Goal: Information Seeking & Learning: Find contact information

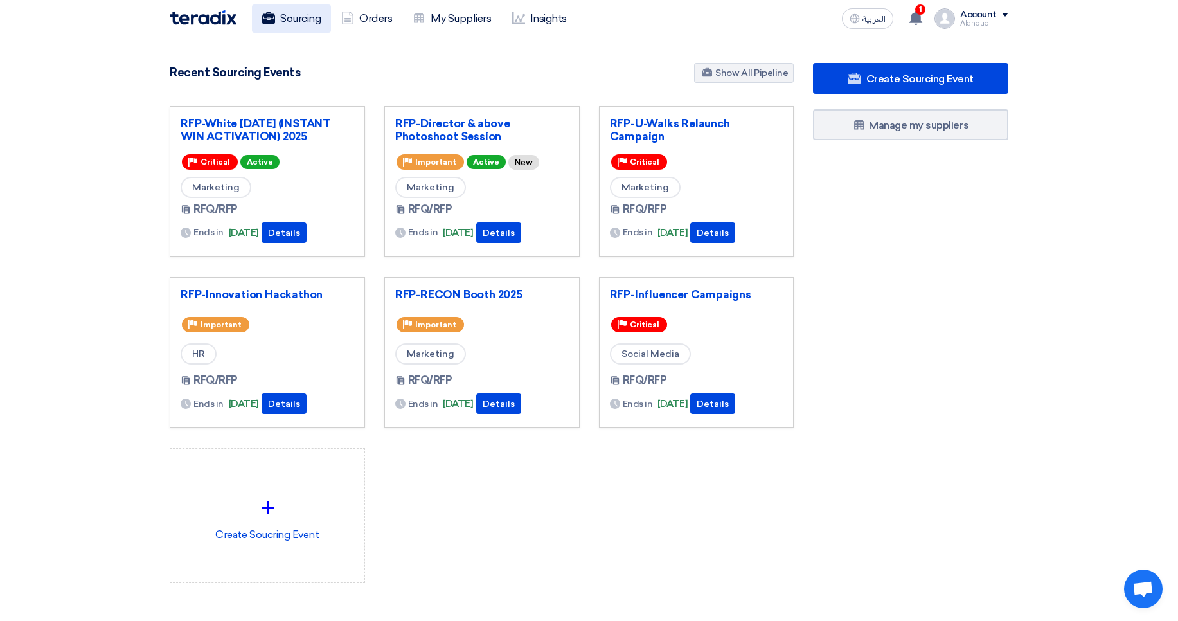
click at [279, 15] on link "Sourcing" at bounding box center [291, 18] width 79 height 28
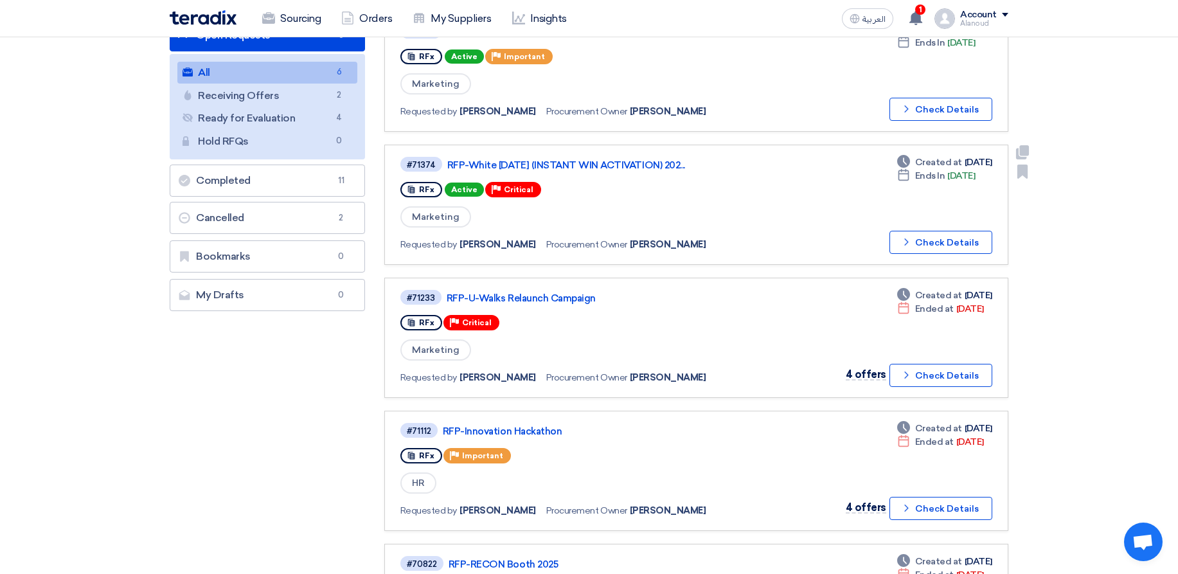
scroll to position [154, 0]
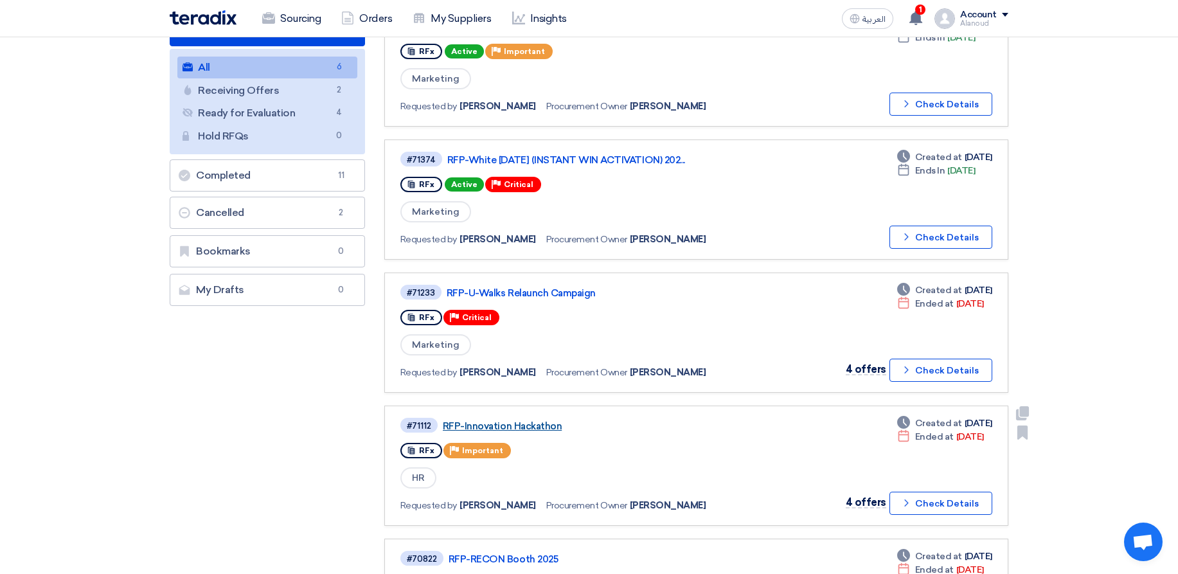
click at [505, 424] on link "RFP-Innovation Hackathon" at bounding box center [603, 426] width 321 height 12
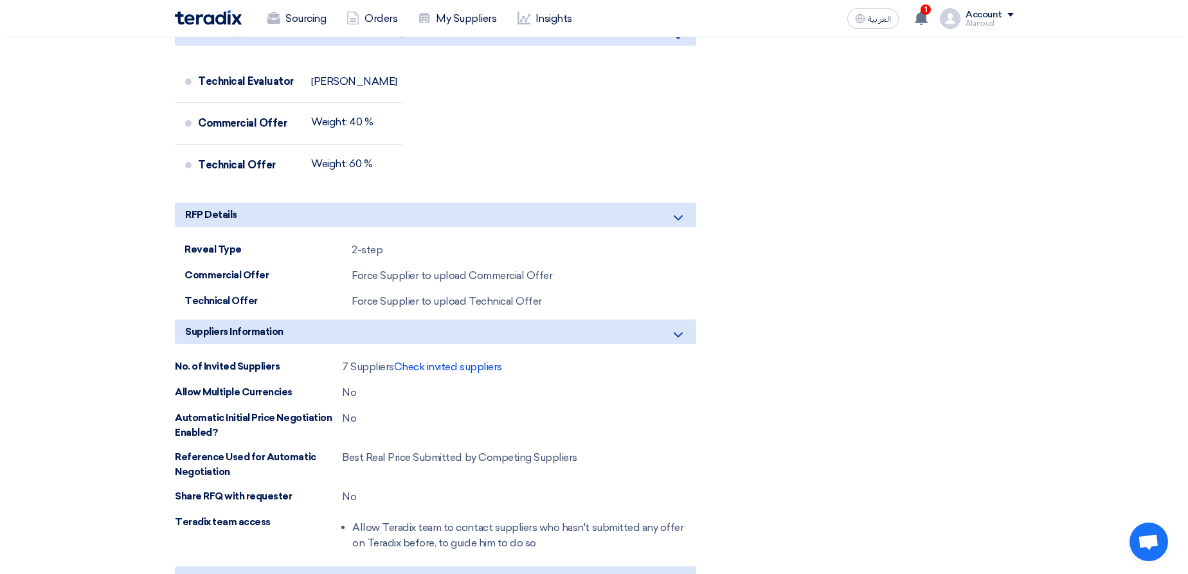
scroll to position [848, 0]
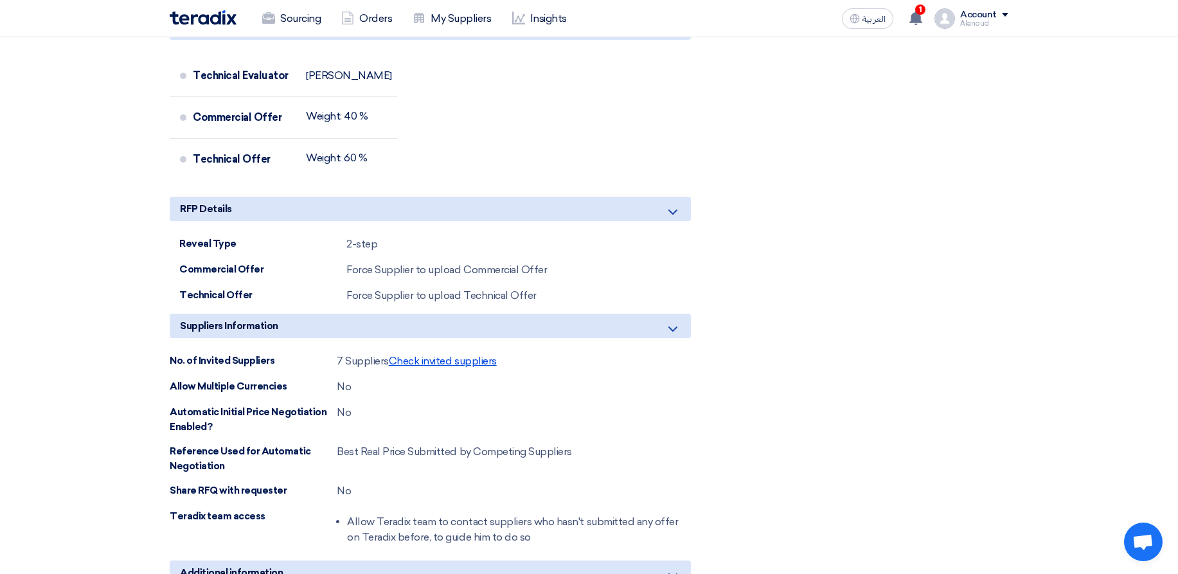
click at [431, 367] on span "Check invited suppliers" at bounding box center [443, 361] width 108 height 12
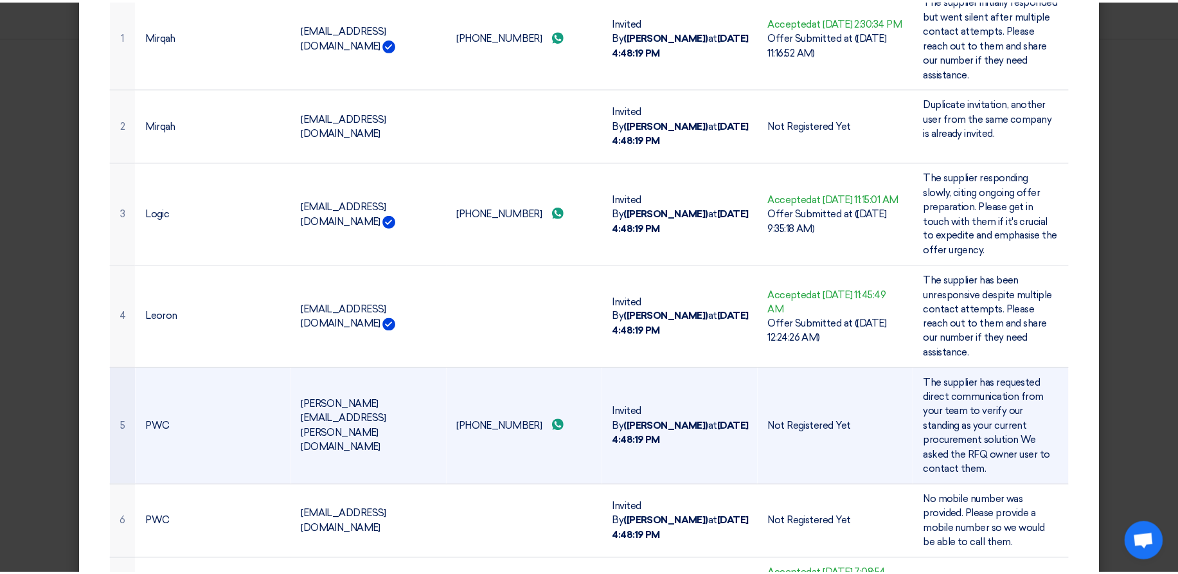
scroll to position [34, 0]
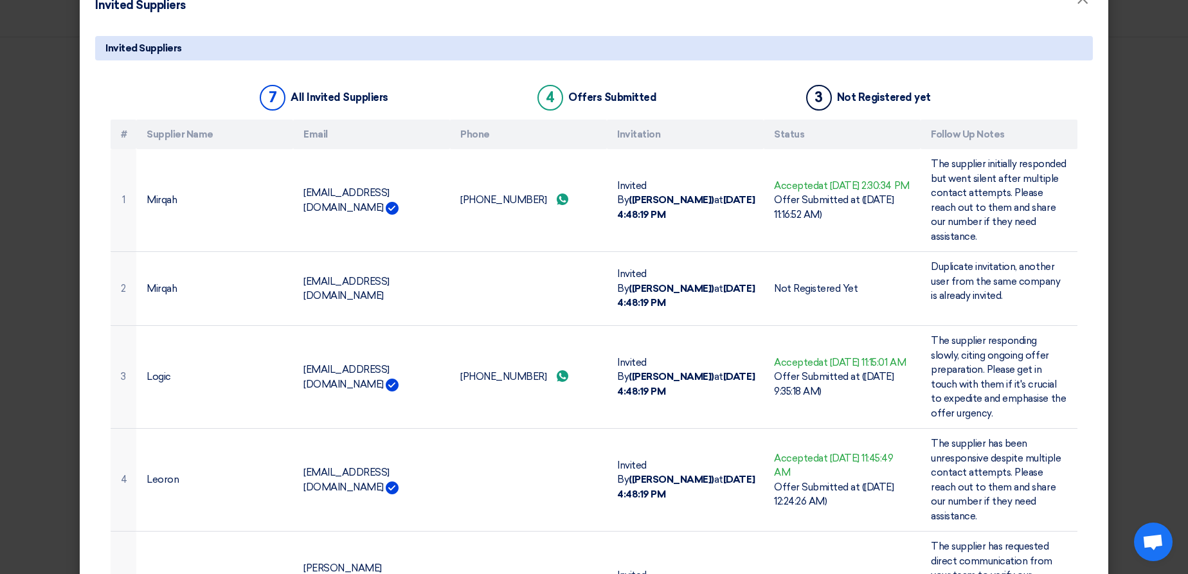
click at [1112, 178] on modal-container "Invited Suppliers × Invited Suppliers 7 All Invited Suppliers 4 Offers Submitte…" at bounding box center [594, 287] width 1188 height 574
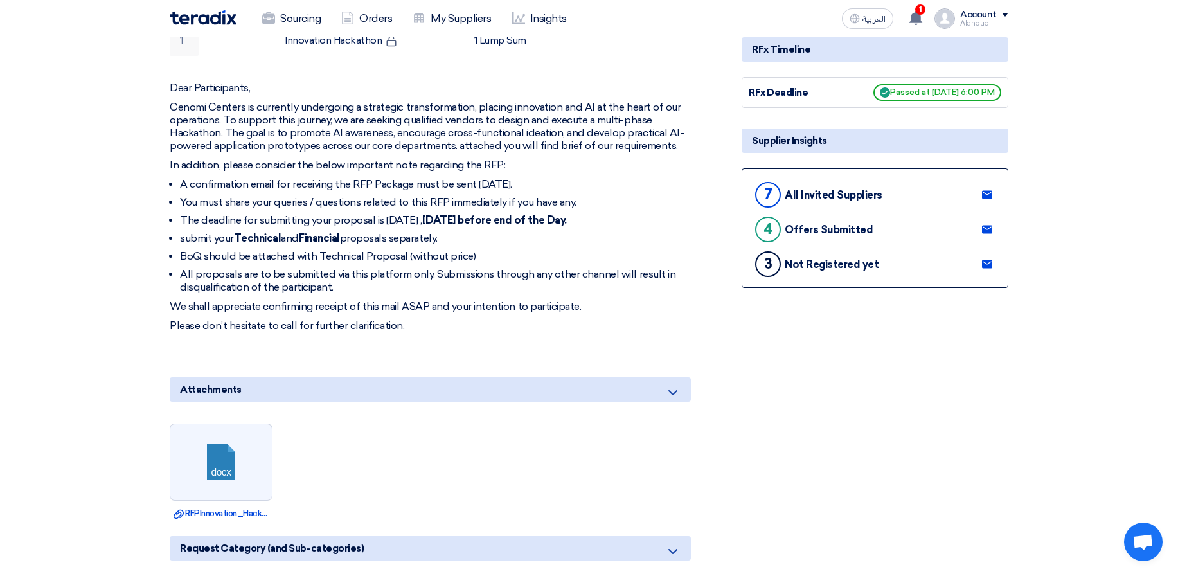
scroll to position [0, 0]
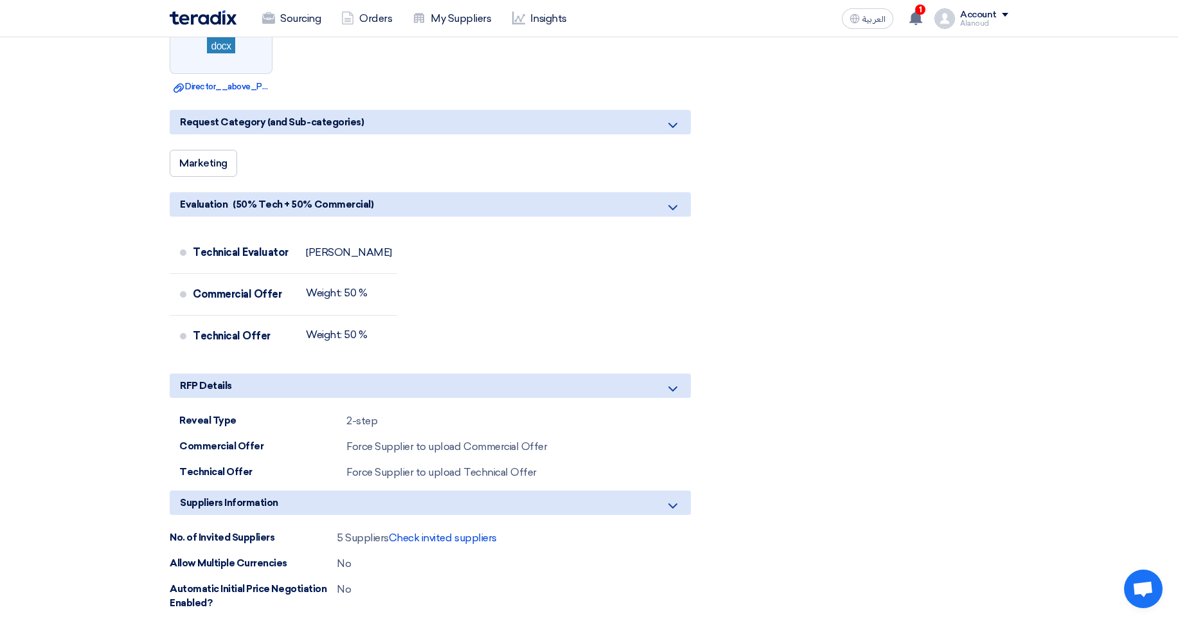
scroll to position [848, 0]
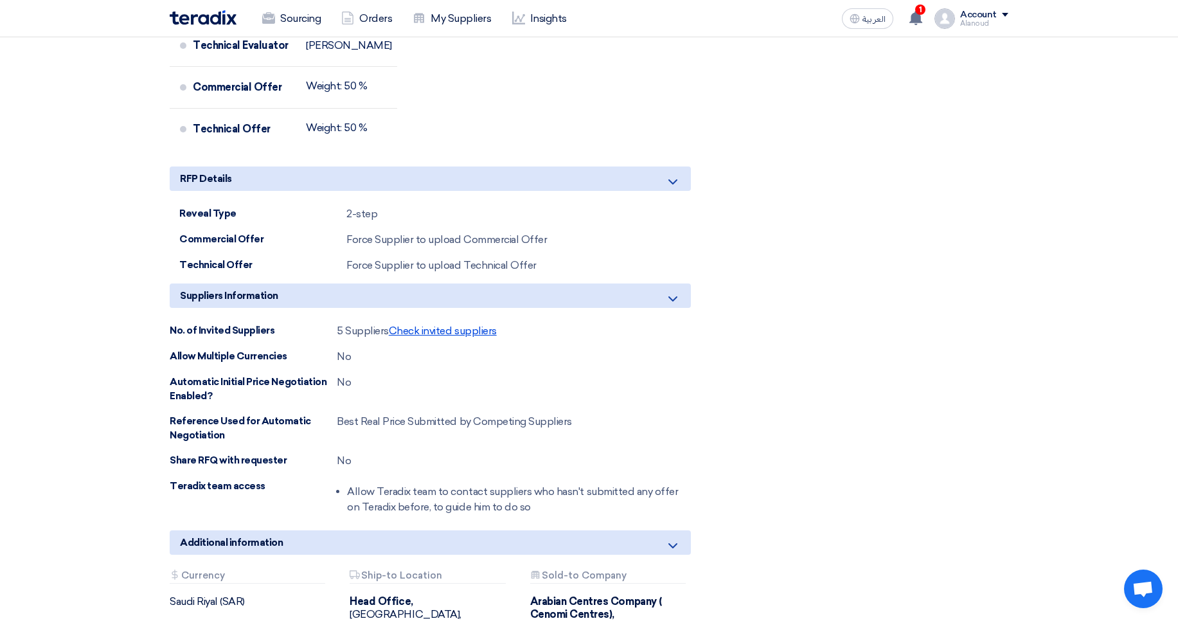
click at [478, 334] on span "Check invited suppliers" at bounding box center [443, 331] width 108 height 12
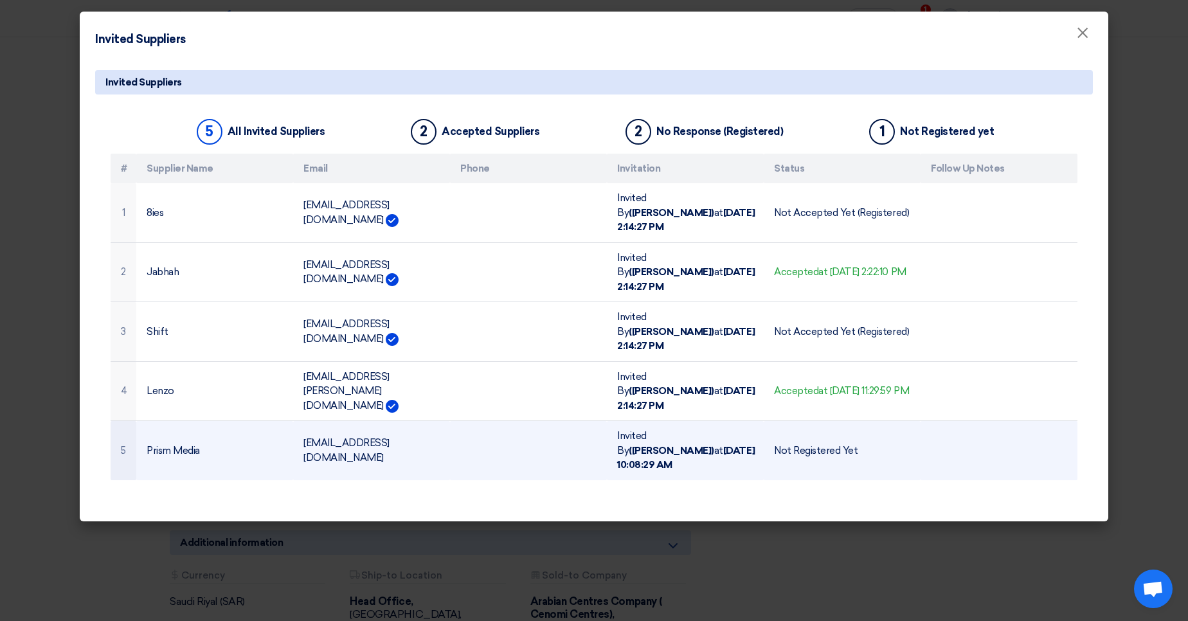
drag, startPoint x: 380, startPoint y: 386, endPoint x: 275, endPoint y: 386, distance: 104.8
click at [275, 421] on tr "5 Prism Media safwan@prism.sa Invited By (Alanoud Alhuriesh) at Sep 17, 2025, 1…" at bounding box center [594, 450] width 967 height 59
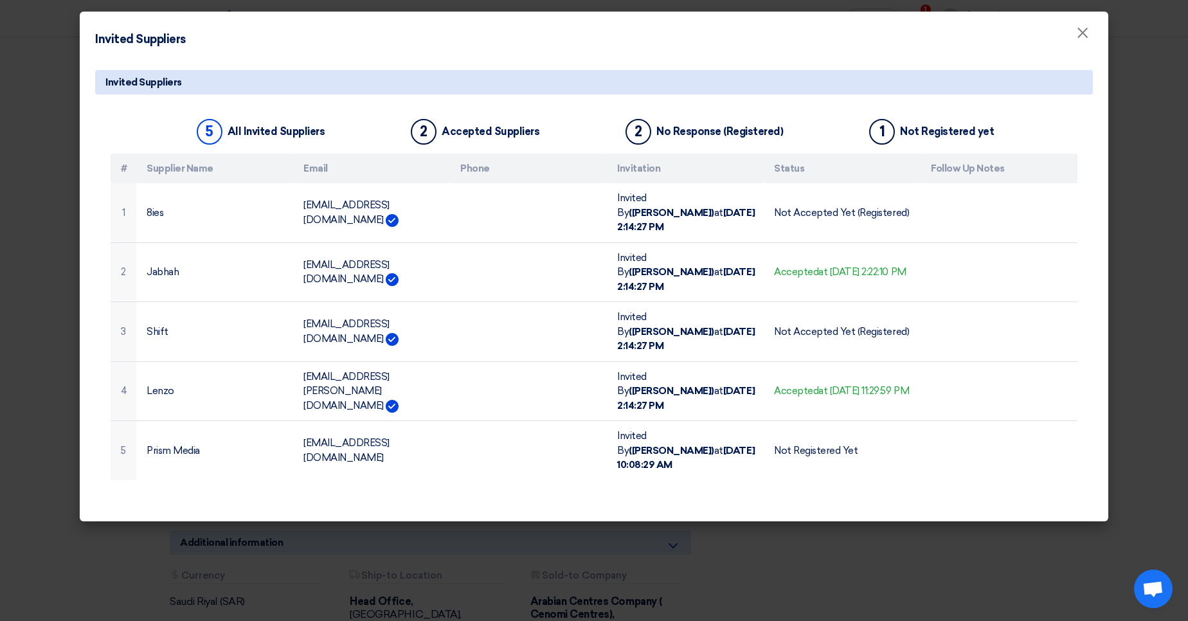
click at [1100, 133] on div "Invited Suppliers 5 All Invited Suppliers 2 Accepted Suppliers 2 No Response (R…" at bounding box center [594, 289] width 1028 height 463
click at [1129, 138] on modal-container "Invited Suppliers × Invited Suppliers 5 All Invited Suppliers 2 Accepted Suppli…" at bounding box center [594, 310] width 1188 height 621
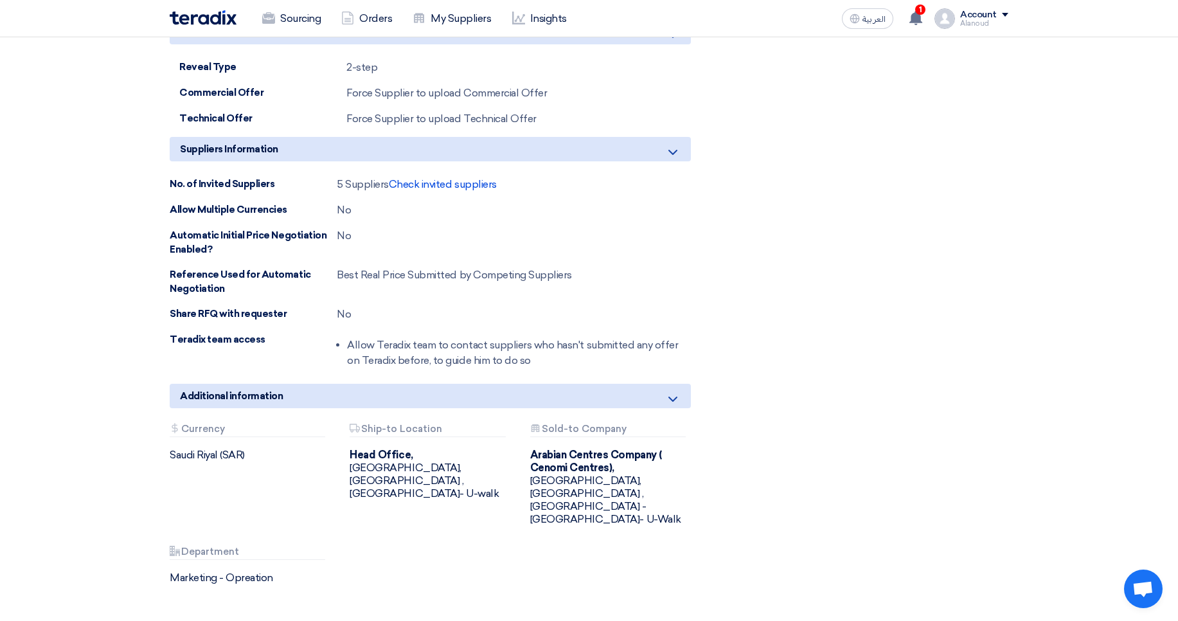
scroll to position [1003, 0]
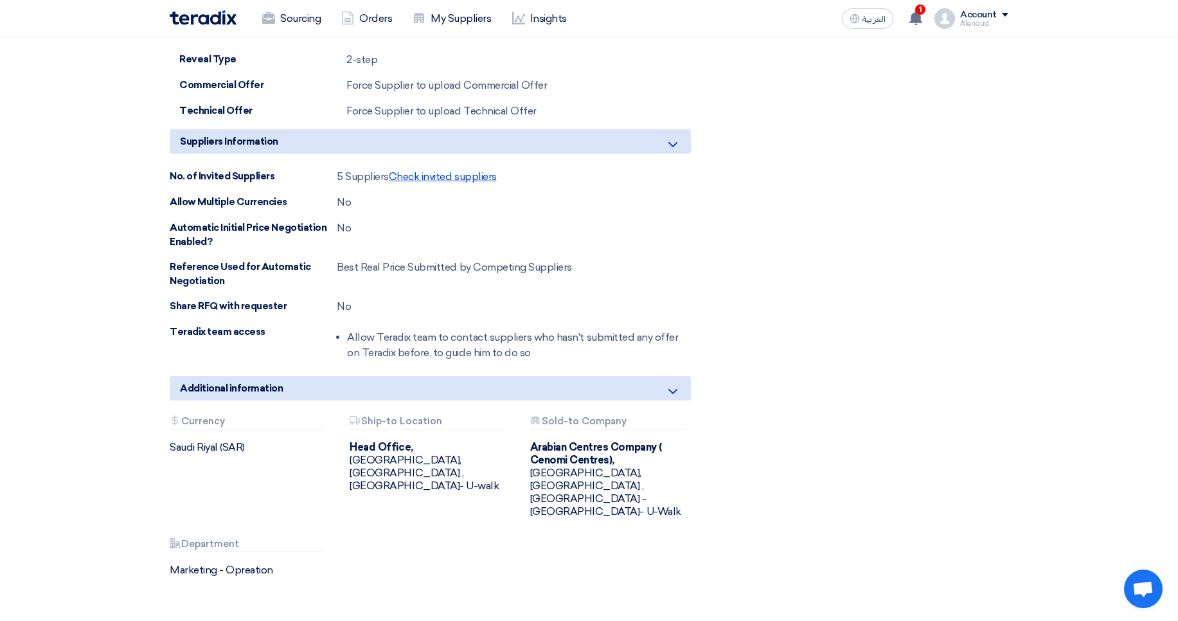
click at [445, 179] on span "Check invited suppliers" at bounding box center [443, 176] width 108 height 12
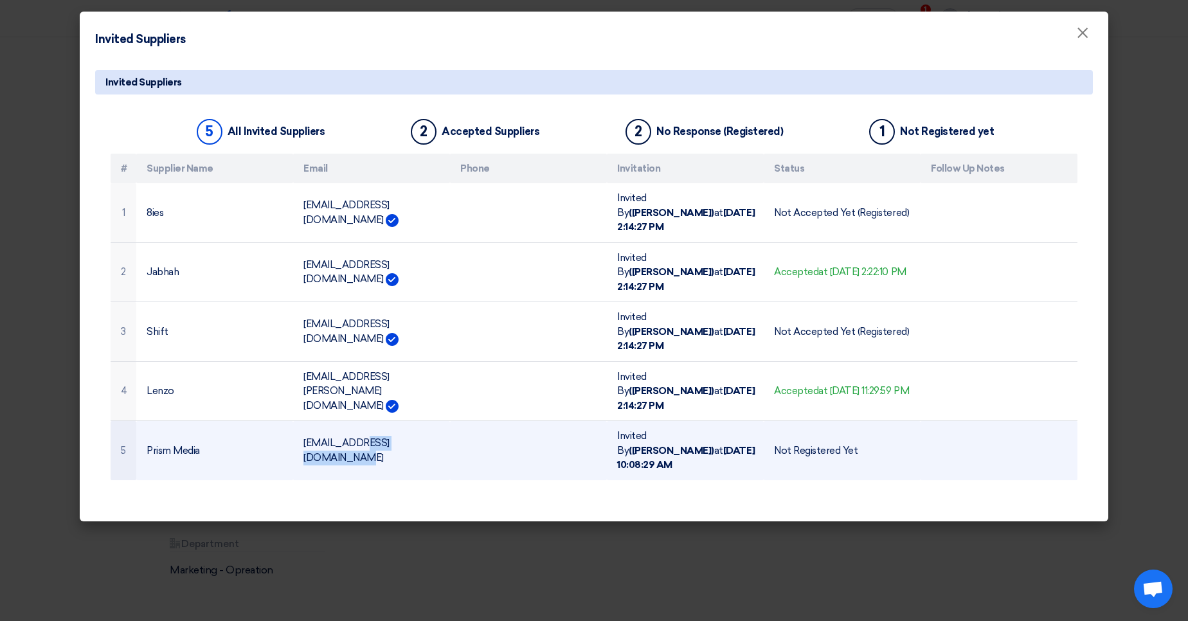
drag, startPoint x: 398, startPoint y: 390, endPoint x: 303, endPoint y: 391, distance: 94.5
click at [303, 421] on td "safwan@prism.sa" at bounding box center [371, 450] width 157 height 59
drag, startPoint x: 648, startPoint y: 394, endPoint x: 761, endPoint y: 398, distance: 113.2
click at [761, 421] on td "Invited By (Alanoud Alhuriesh) at Sep 17, 2025, 10:08:29 AM" at bounding box center [685, 450] width 157 height 59
click at [801, 443] on div "Not Registered Yet" at bounding box center [842, 450] width 136 height 15
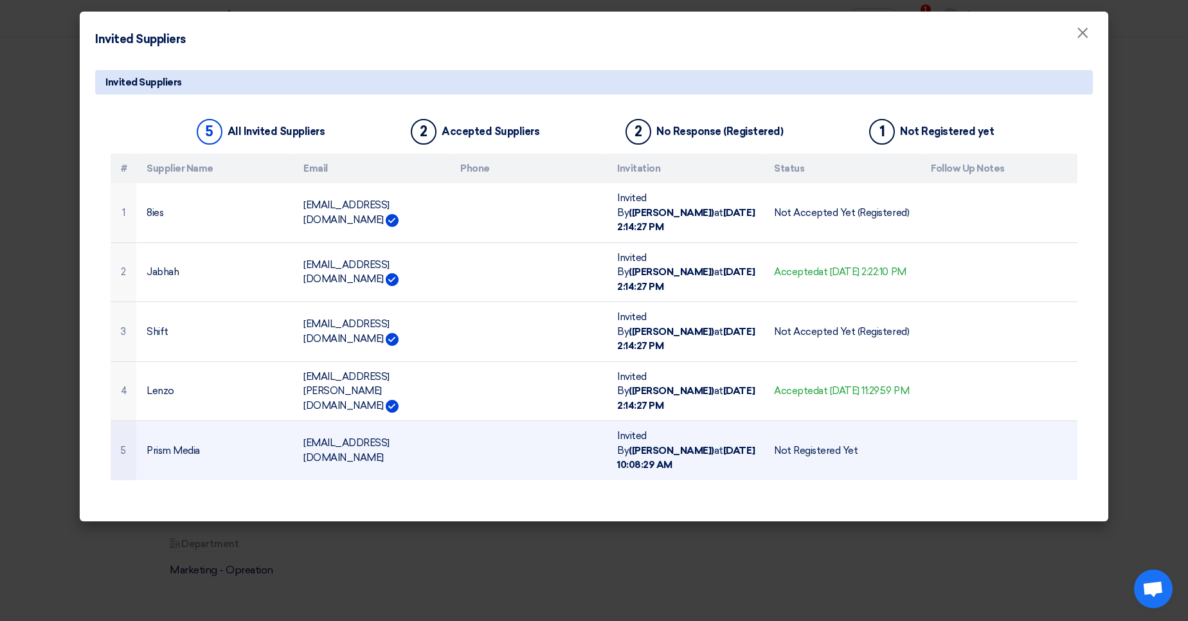
click at [801, 443] on div "Not Registered Yet" at bounding box center [842, 450] width 136 height 15
click at [841, 443] on div "Not Registered Yet" at bounding box center [842, 450] width 136 height 15
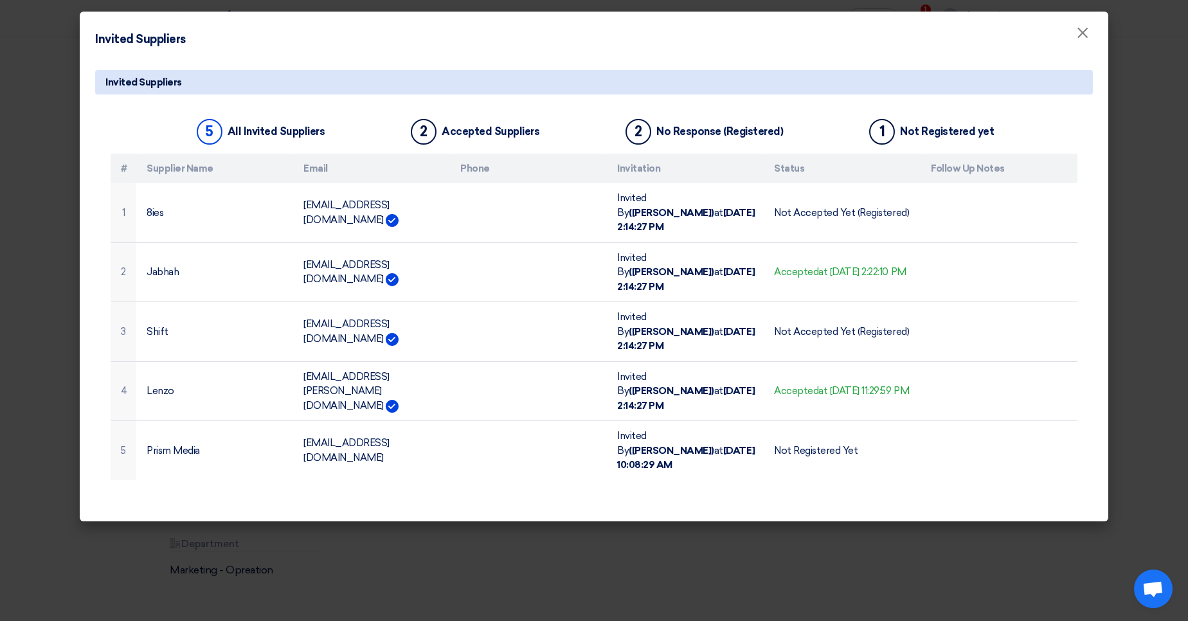
click at [1135, 175] on modal-container "Invited Suppliers × Invited Suppliers 5 All Invited Suppliers 2 Accepted Suppli…" at bounding box center [594, 310] width 1188 height 621
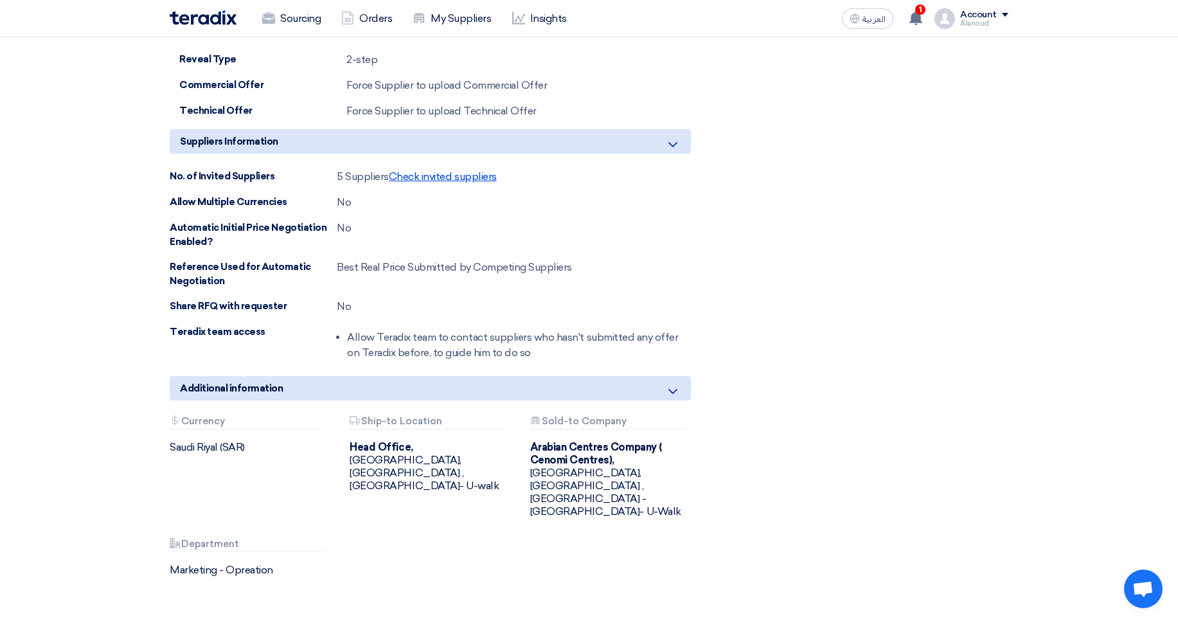
click at [449, 172] on span "Check invited suppliers" at bounding box center [443, 176] width 108 height 12
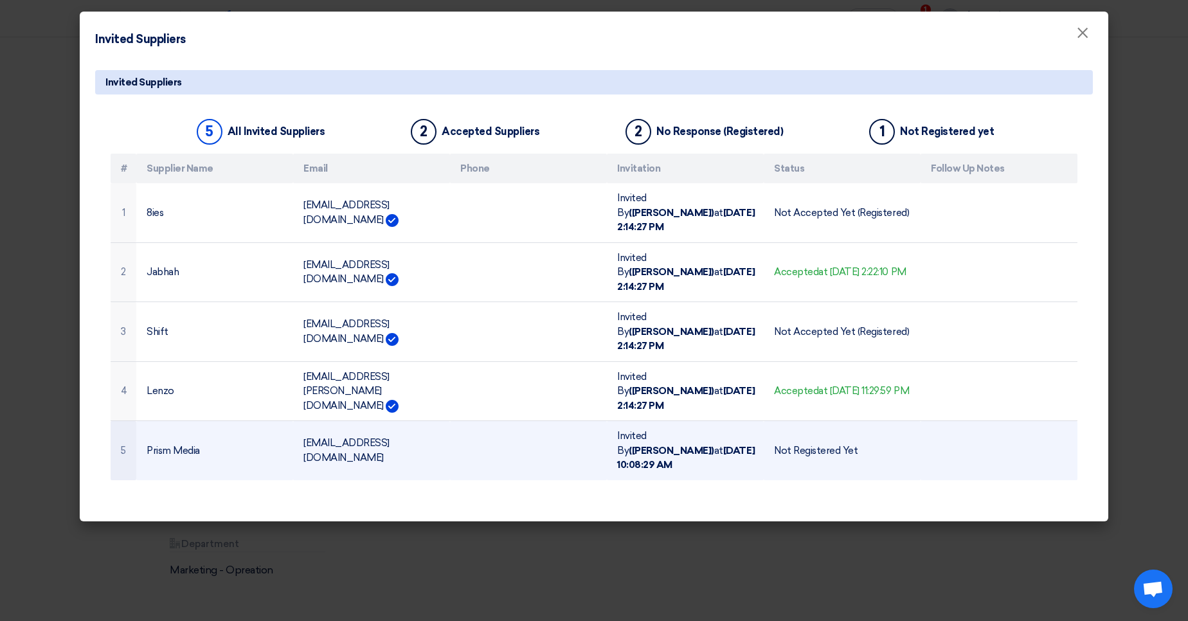
click at [314, 421] on td "safwan@prism.sa" at bounding box center [371, 450] width 157 height 59
drag, startPoint x: 314, startPoint y: 380, endPoint x: 352, endPoint y: 387, distance: 37.9
click at [352, 421] on td "safwan@prism.sa" at bounding box center [371, 450] width 157 height 59
click at [165, 421] on td "Prism Media" at bounding box center [214, 450] width 157 height 59
drag, startPoint x: 165, startPoint y: 379, endPoint x: 232, endPoint y: 385, distance: 67.1
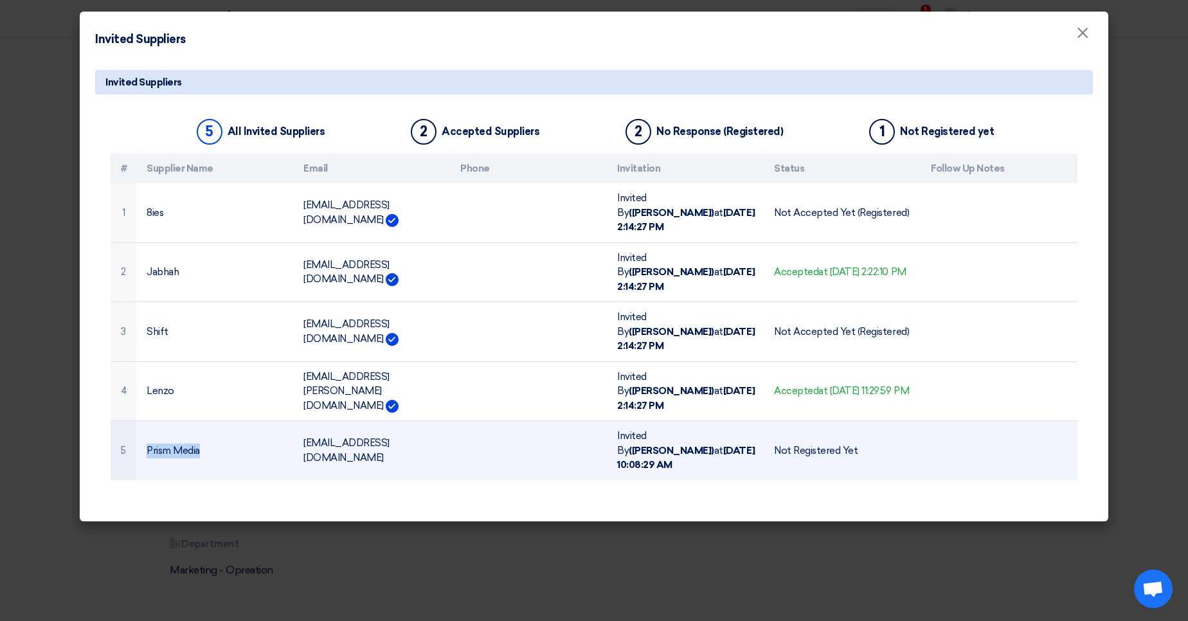
click at [232, 421] on td "Prism Media" at bounding box center [214, 450] width 157 height 59
copy td "Prism Media"
click at [306, 421] on td "[EMAIL_ADDRESS][DOMAIN_NAME]" at bounding box center [371, 450] width 157 height 59
drag, startPoint x: 306, startPoint y: 381, endPoint x: 374, endPoint y: 384, distance: 68.2
click at [374, 421] on td "[EMAIL_ADDRESS][DOMAIN_NAME]" at bounding box center [371, 450] width 157 height 59
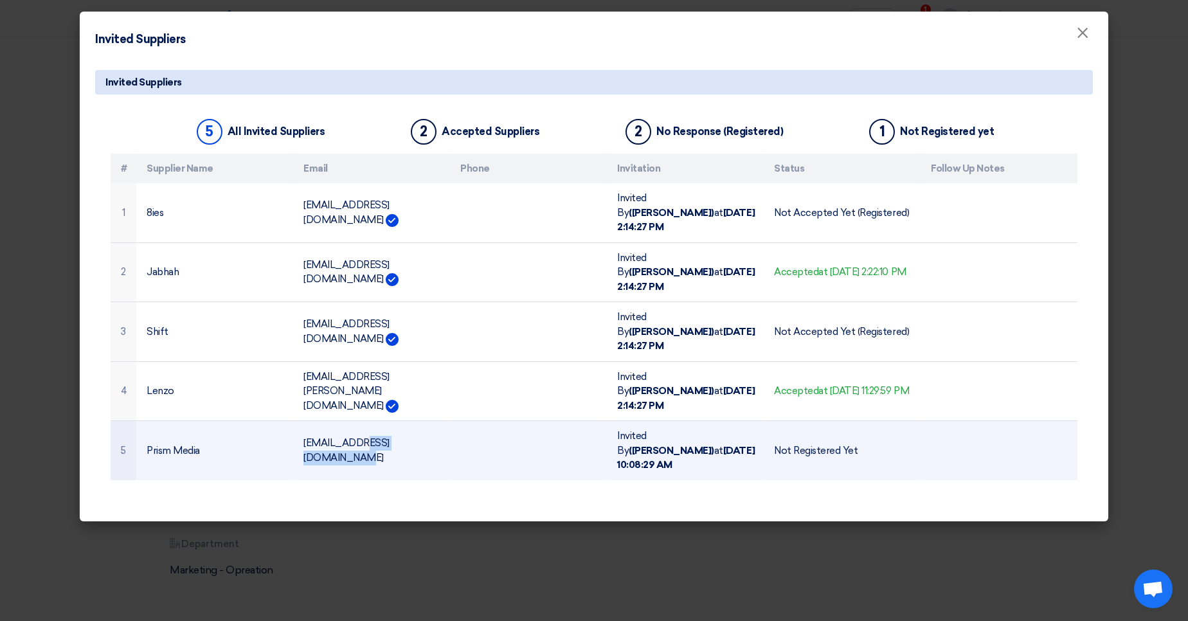
copy td "[EMAIL_ADDRESS][DOMAIN_NAME]"
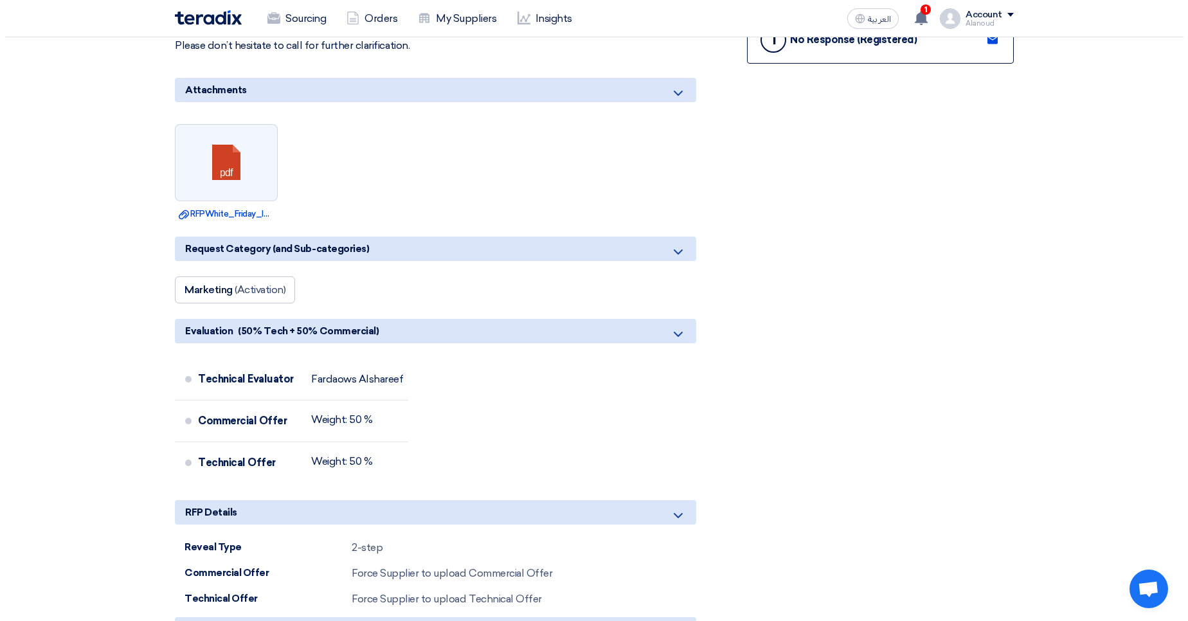
scroll to position [771, 0]
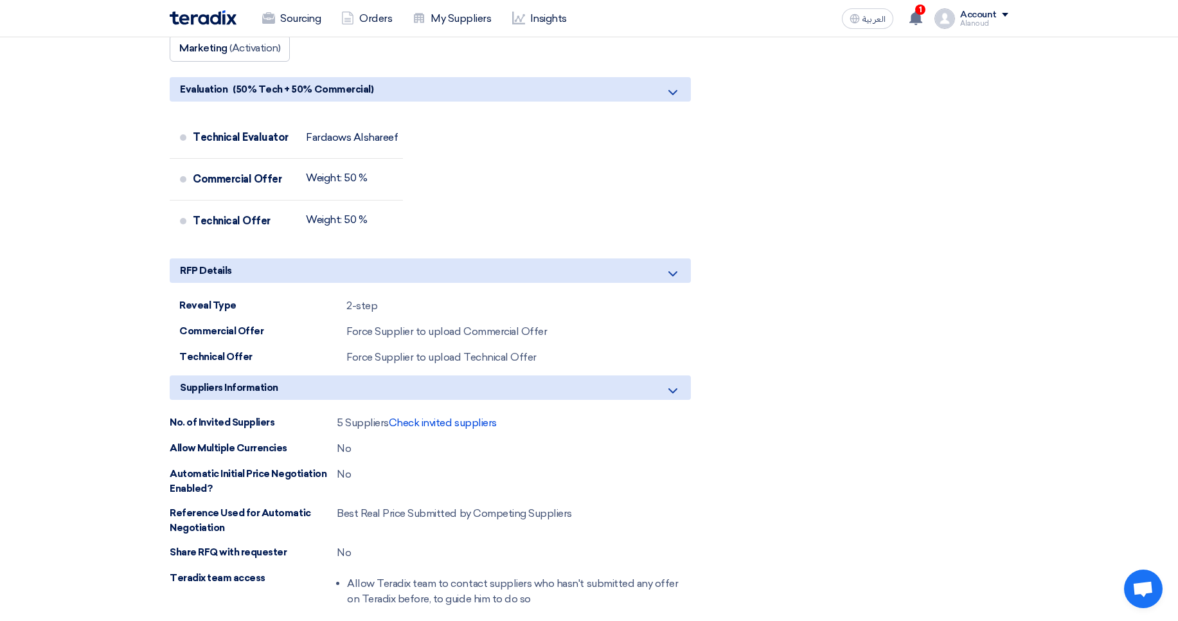
click at [433, 409] on div "Suppliers Information No. of Invited Suppliers 5 Suppliers Check invited suppli…" at bounding box center [430, 493] width 521 height 237
click at [433, 427] on span "Check invited suppliers" at bounding box center [443, 422] width 108 height 12
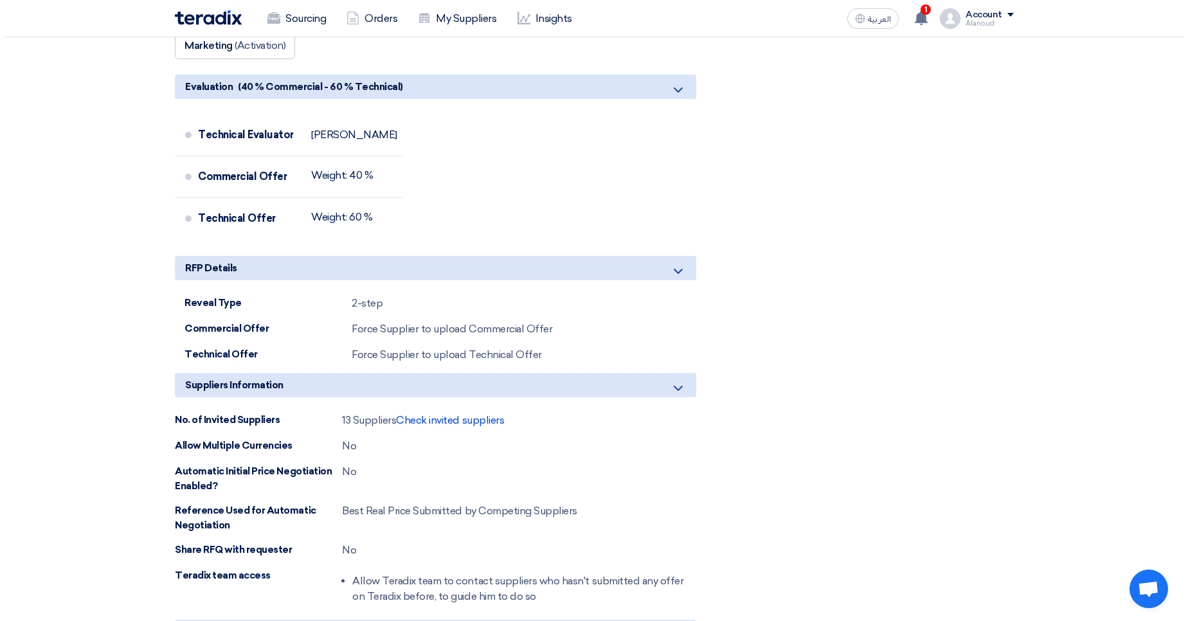
scroll to position [771, 0]
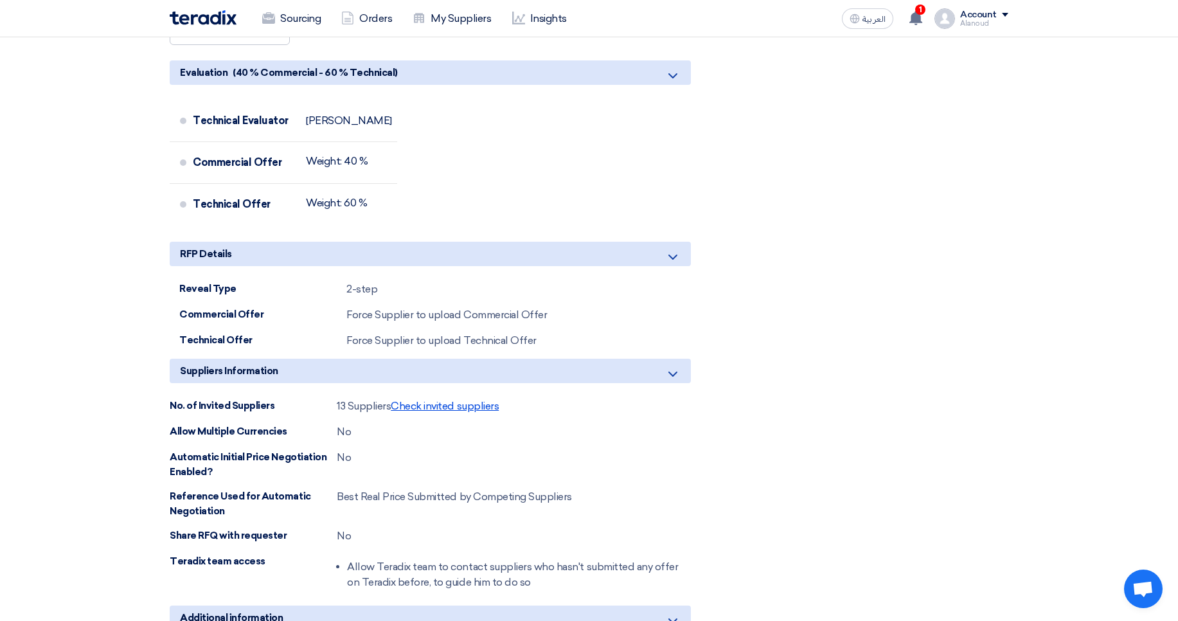
click at [430, 404] on span "Check invited suppliers" at bounding box center [445, 406] width 108 height 12
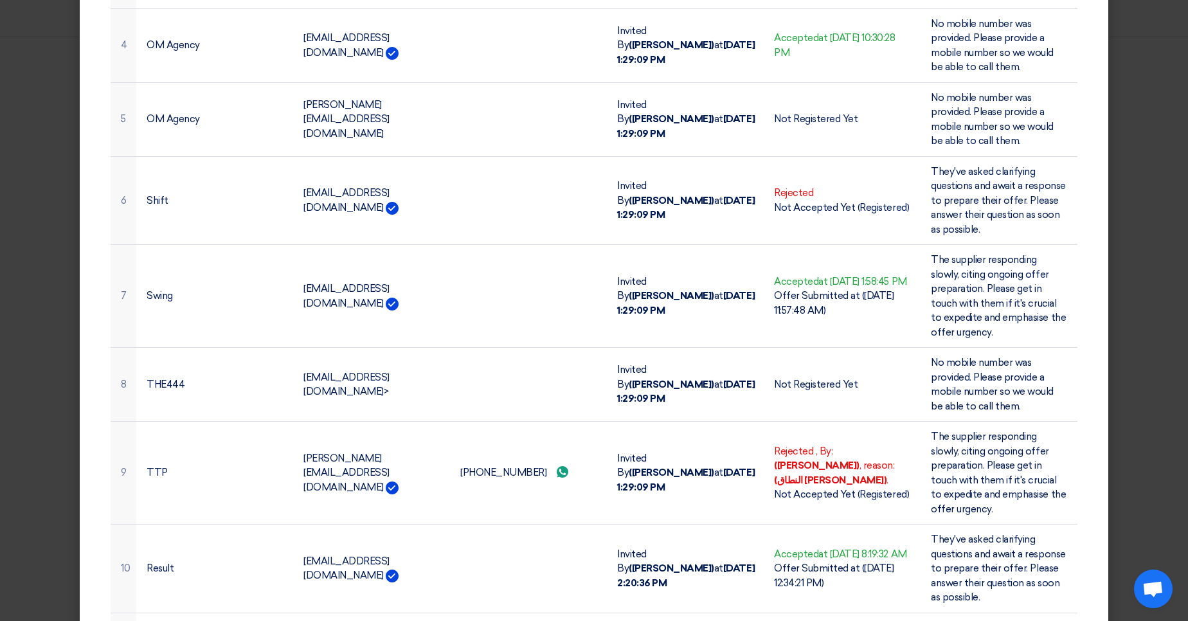
scroll to position [540, 0]
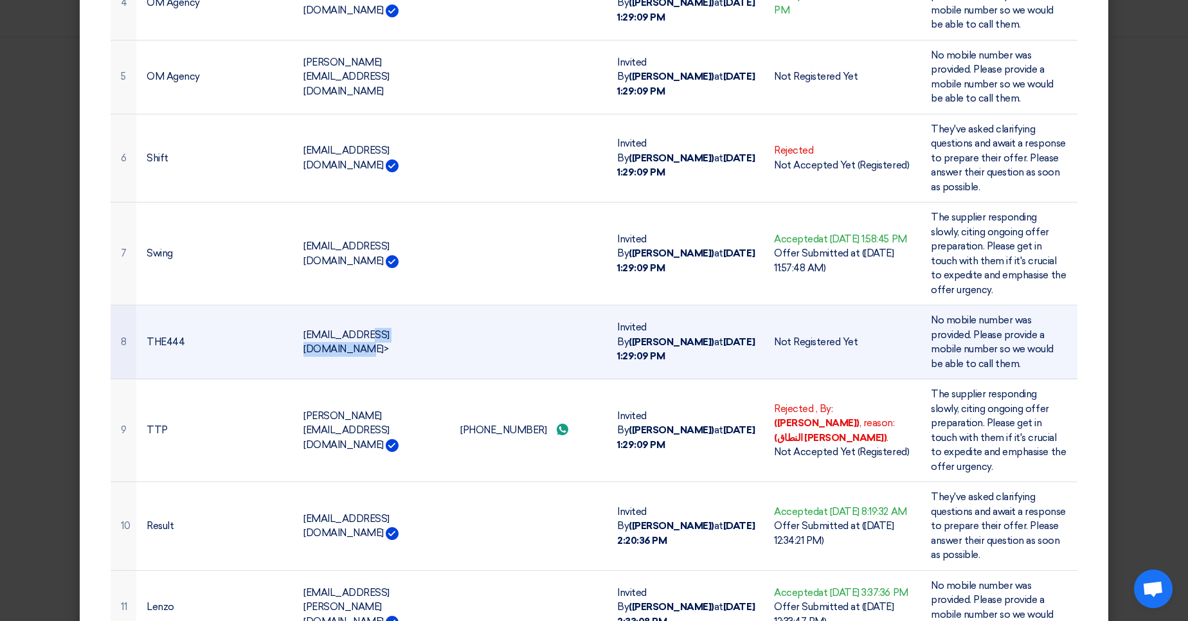
drag, startPoint x: 411, startPoint y: 344, endPoint x: 301, endPoint y: 337, distance: 110.8
click at [301, 337] on td "info@the444.co>" at bounding box center [371, 342] width 157 height 74
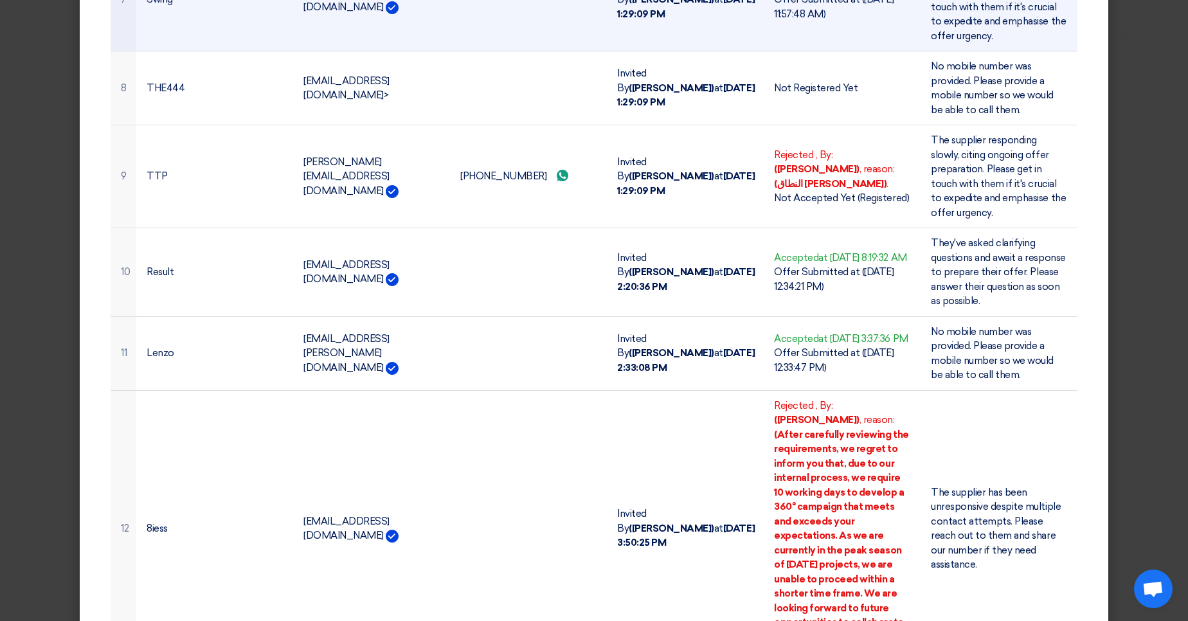
scroll to position [566, 0]
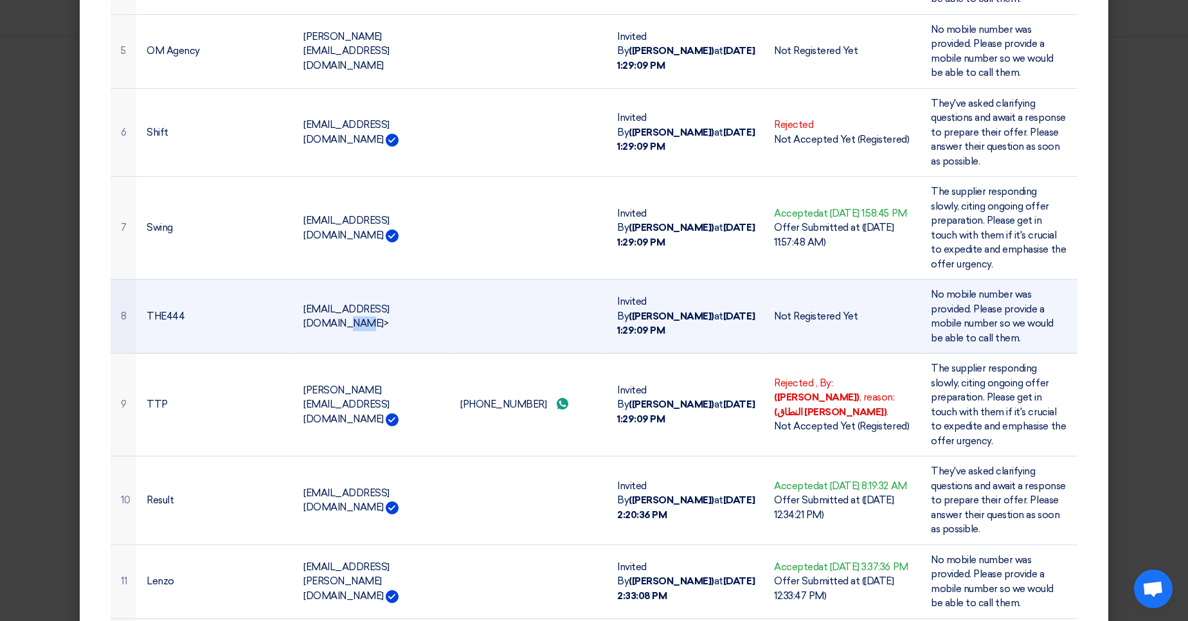
drag, startPoint x: 371, startPoint y: 317, endPoint x: 355, endPoint y: 317, distance: 15.4
click at [355, 317] on td "info@the444.co>" at bounding box center [371, 317] width 157 height 74
click at [390, 310] on td "info@the444.co>" at bounding box center [371, 317] width 157 height 74
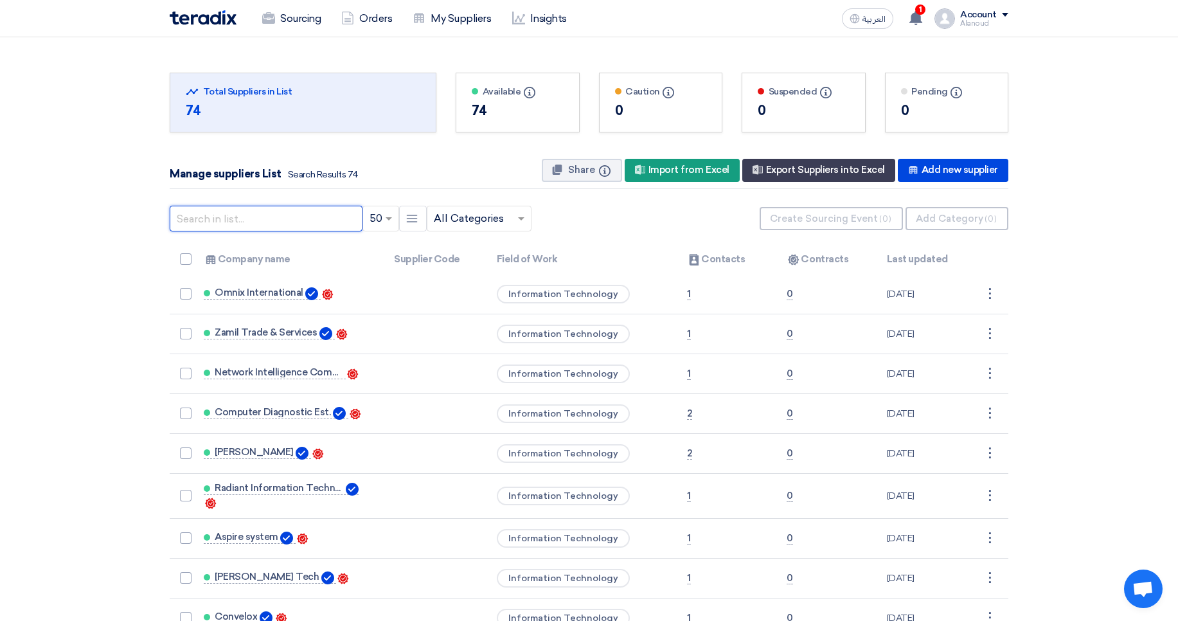
click at [289, 220] on input "text" at bounding box center [266, 219] width 193 height 26
paste input "[EMAIL_ADDRESS][DOMAIN_NAME]"
type input "[EMAIL_ADDRESS][DOMAIN_NAME]"
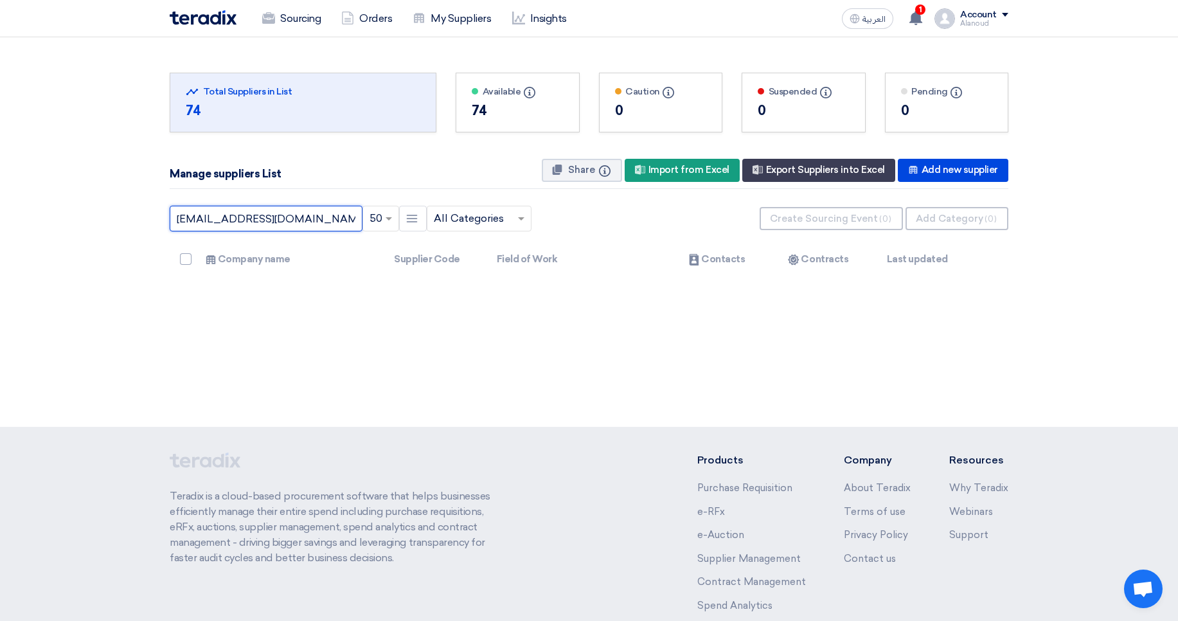
click at [264, 216] on input "[EMAIL_ADDRESS][DOMAIN_NAME]" at bounding box center [266, 219] width 193 height 26
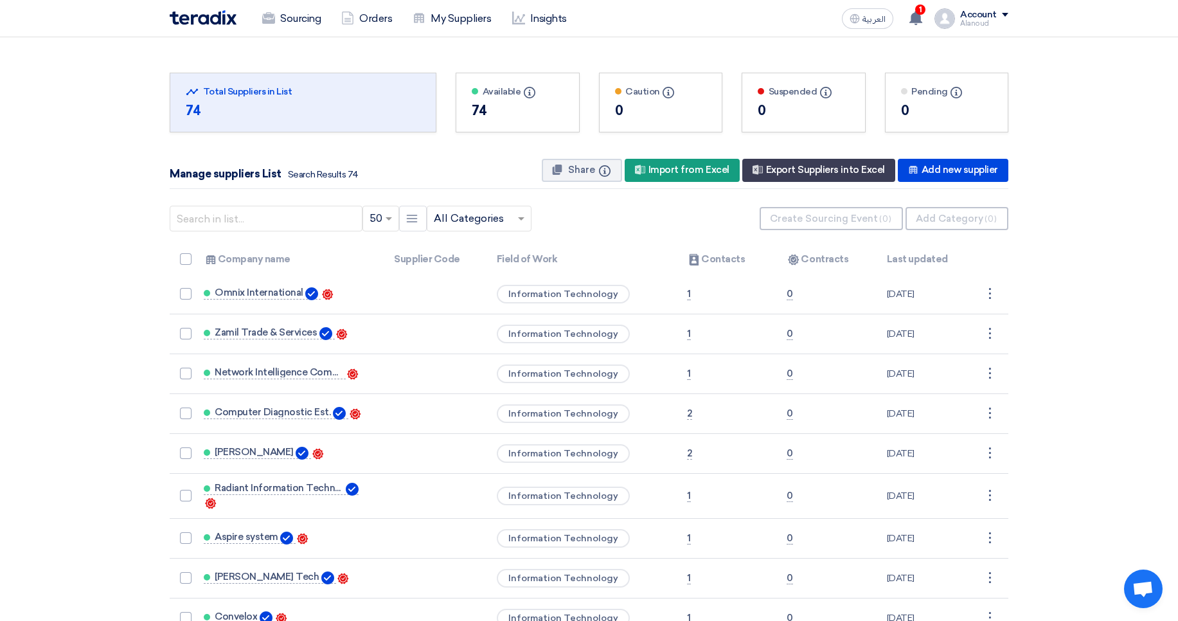
click at [1086, 35] on nav "Sourcing Orders My Suppliers Insights العربية ع 1 You have a new offer for 'RFP…" at bounding box center [589, 18] width 1178 height 37
click at [988, 17] on div "Account" at bounding box center [978, 15] width 37 height 11
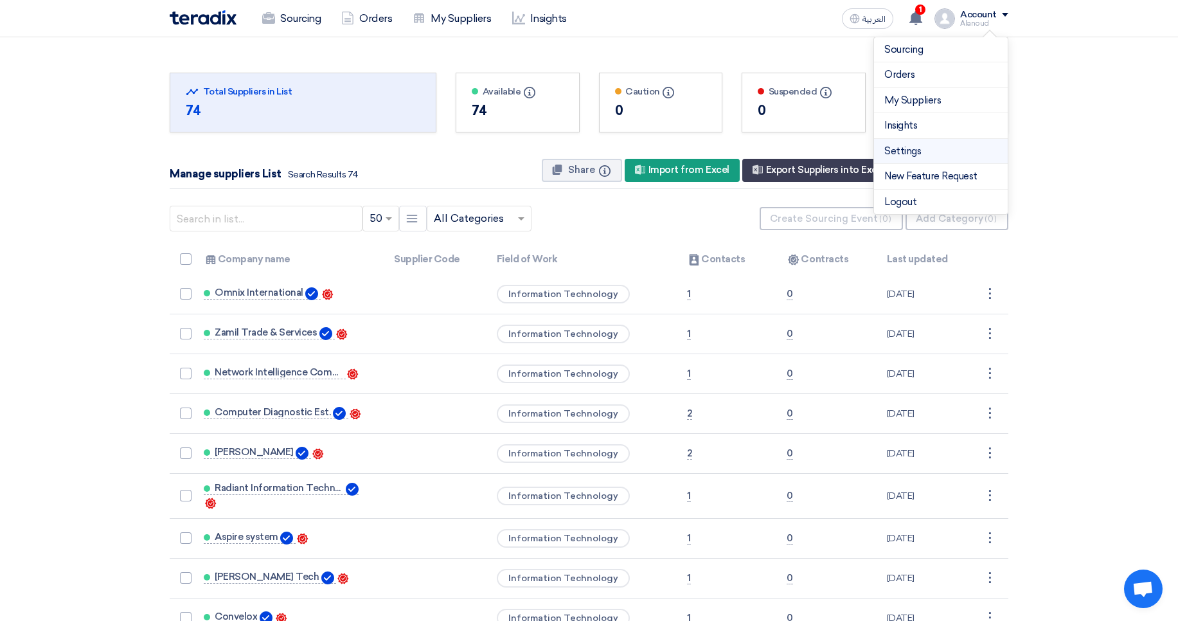
click at [905, 152] on link "Settings" at bounding box center [940, 151] width 113 height 15
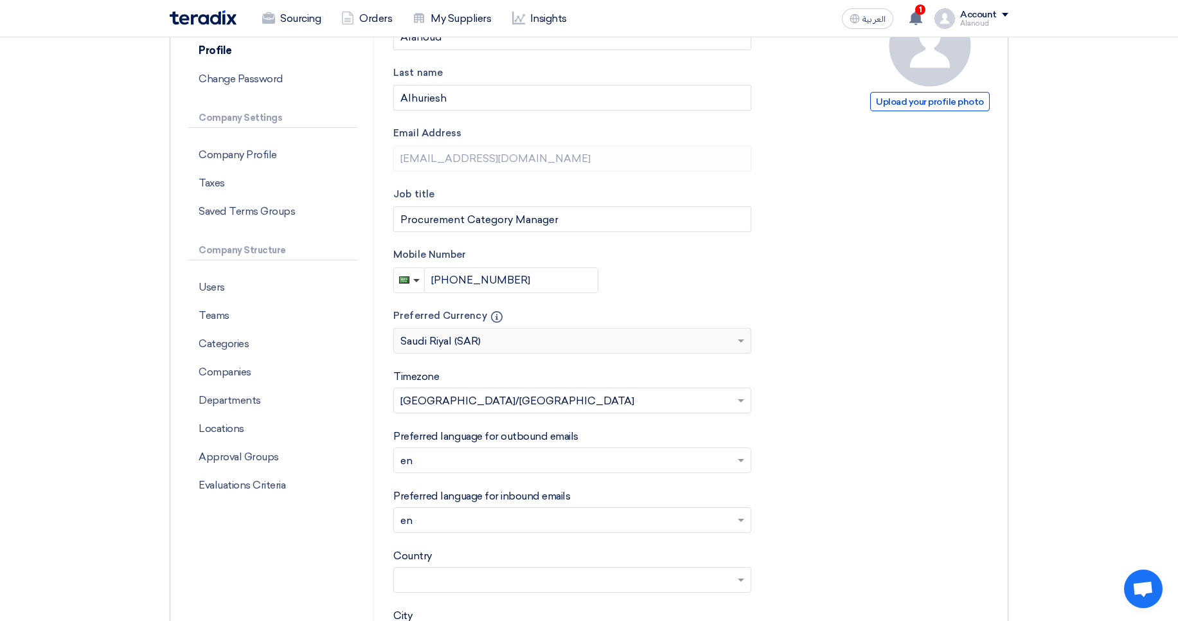
scroll to position [77, 0]
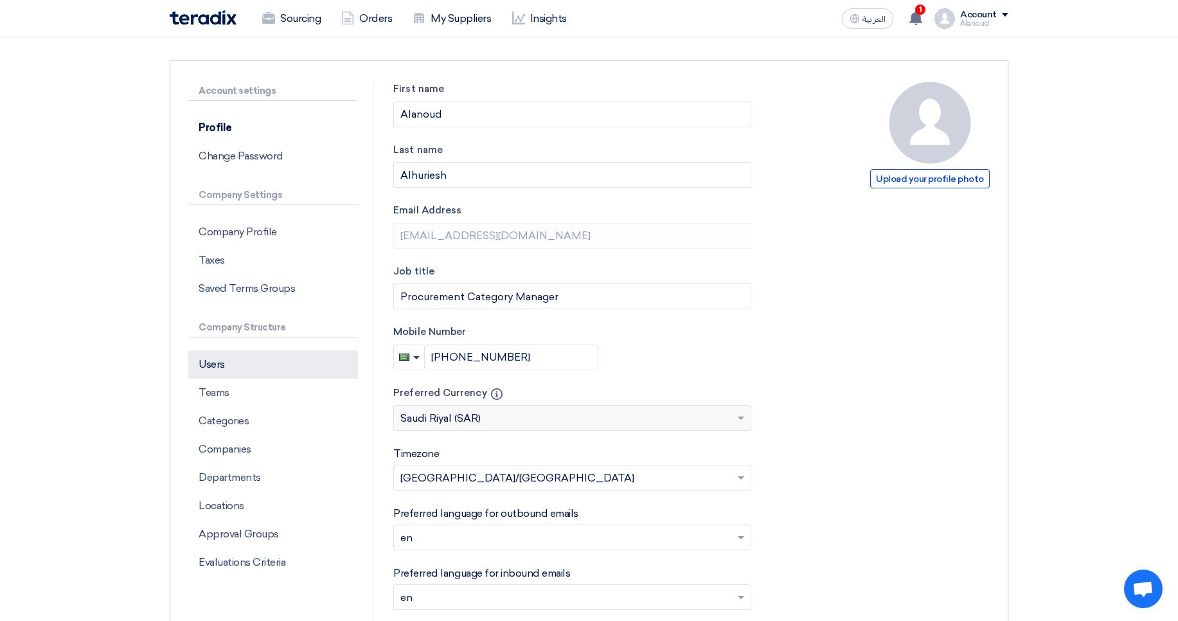
click at [255, 353] on p "Users" at bounding box center [273, 364] width 170 height 28
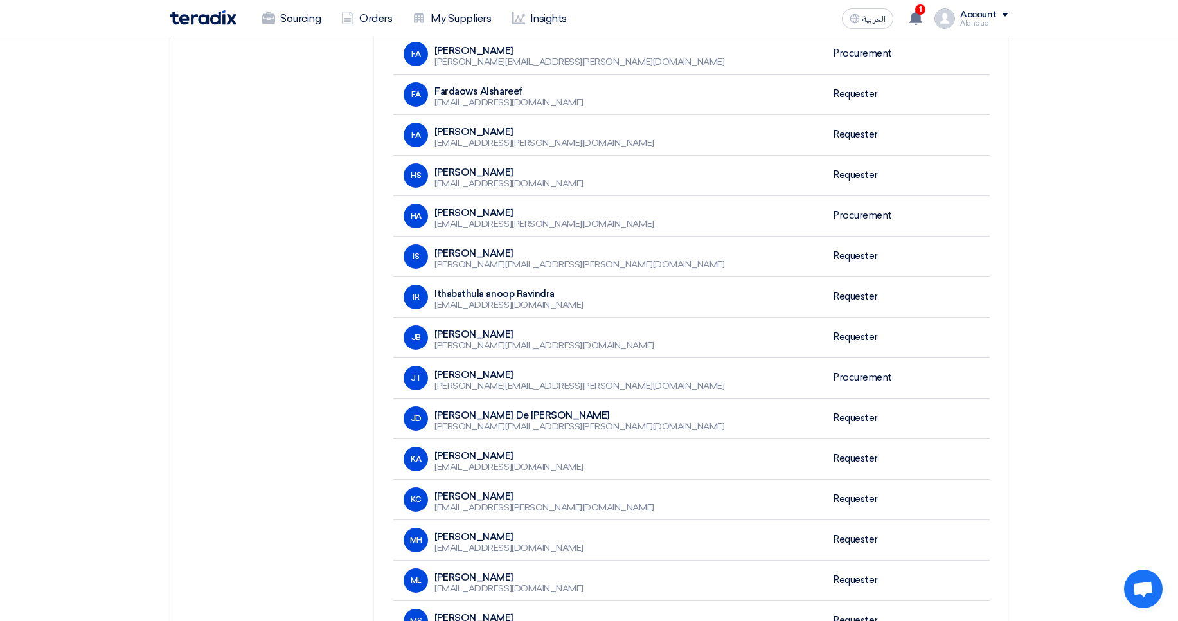
scroll to position [66, 0]
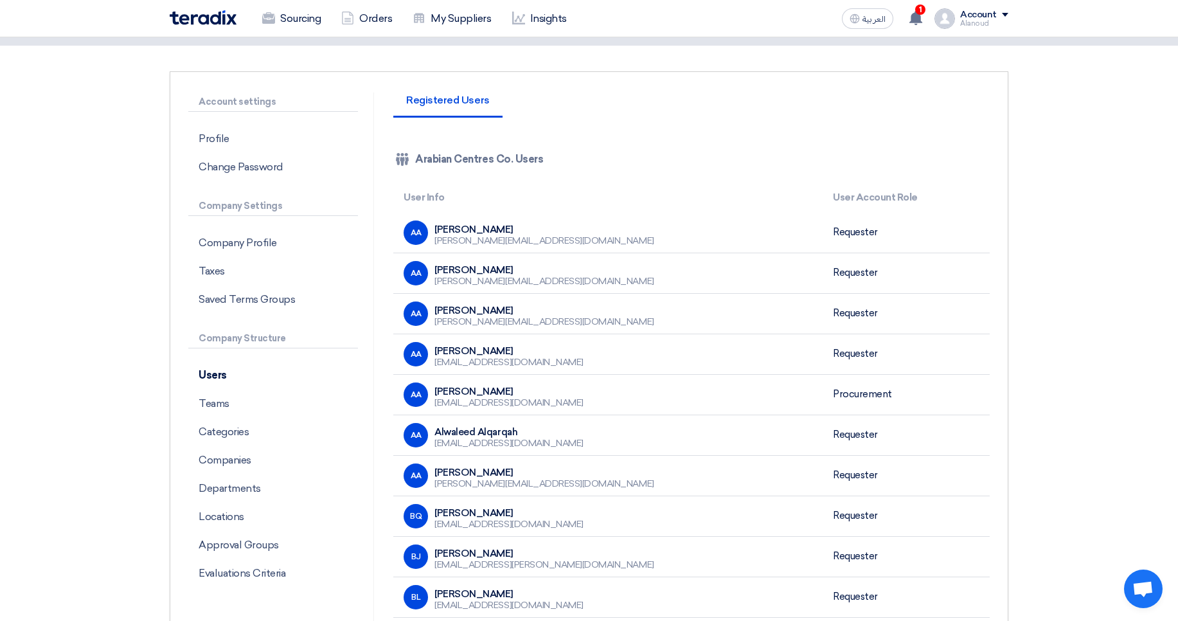
click at [839, 388] on td "Procurement" at bounding box center [906, 394] width 167 height 40
click at [440, 387] on div "[PERSON_NAME]" at bounding box center [508, 392] width 149 height 12
drag, startPoint x: 440, startPoint y: 387, endPoint x: 568, endPoint y: 386, distance: 128.5
click at [568, 386] on div "AA [PERSON_NAME] [PERSON_NAME][EMAIL_ADDRESS][DOMAIN_NAME]" at bounding box center [608, 394] width 409 height 24
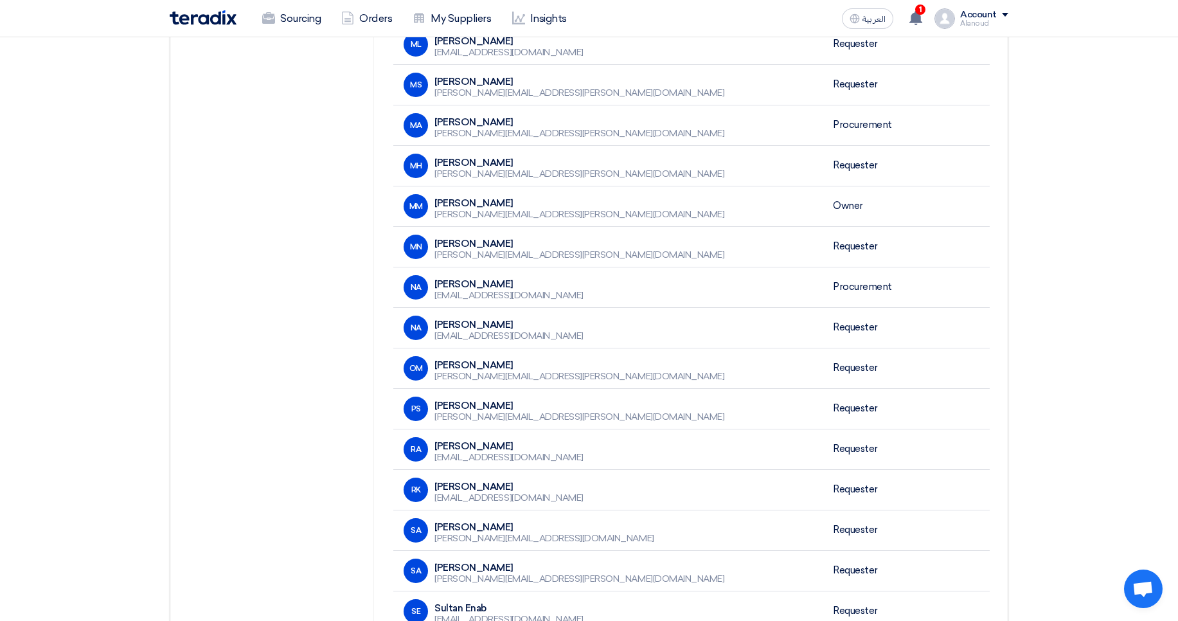
scroll to position [1223, 0]
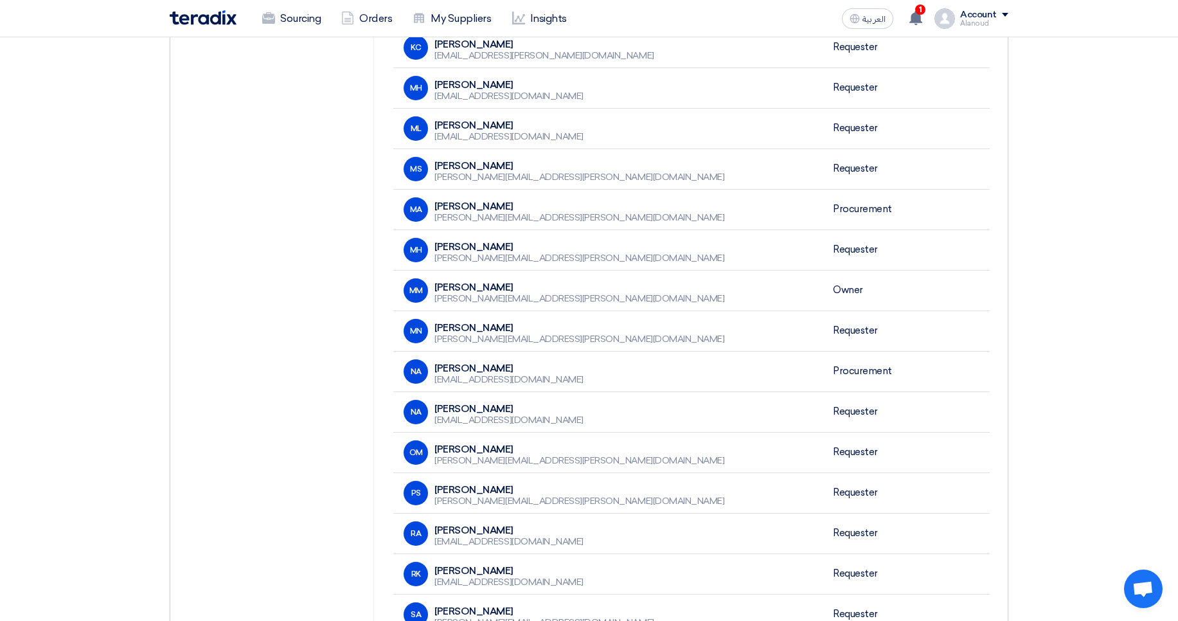
click at [456, 290] on div "[PERSON_NAME]" at bounding box center [579, 287] width 290 height 12
drag, startPoint x: 456, startPoint y: 290, endPoint x: 510, endPoint y: 287, distance: 54.0
click at [510, 287] on div "[PERSON_NAME]" at bounding box center [579, 287] width 290 height 12
copy div "[PERSON_NAME]"
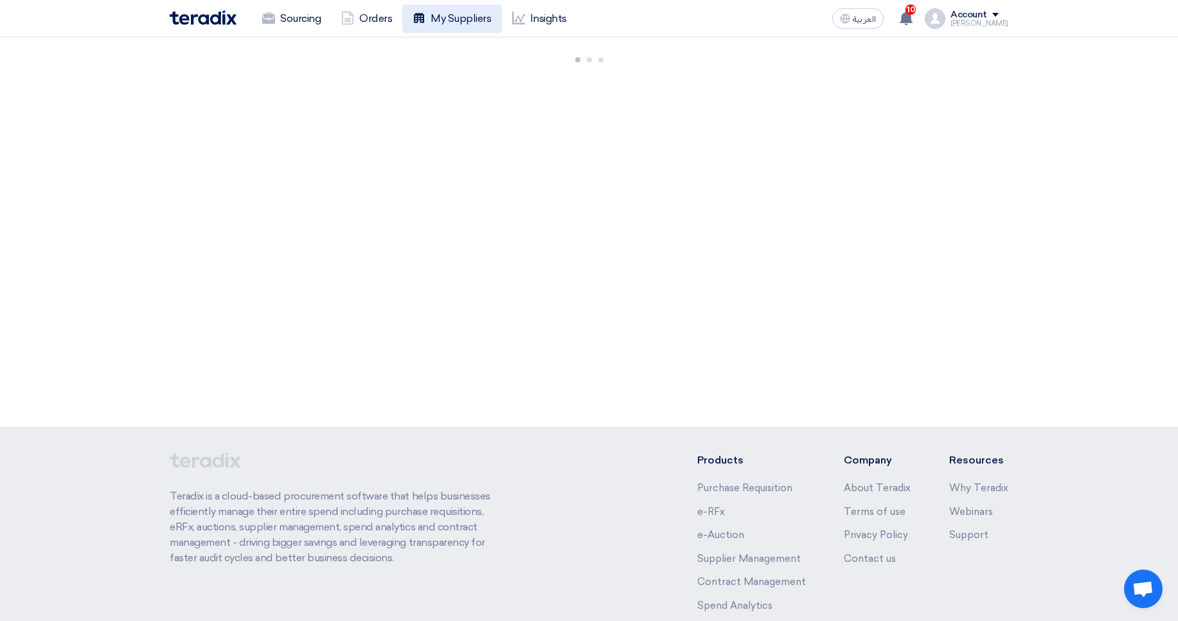
click at [418, 24] on icon at bounding box center [419, 18] width 13 height 13
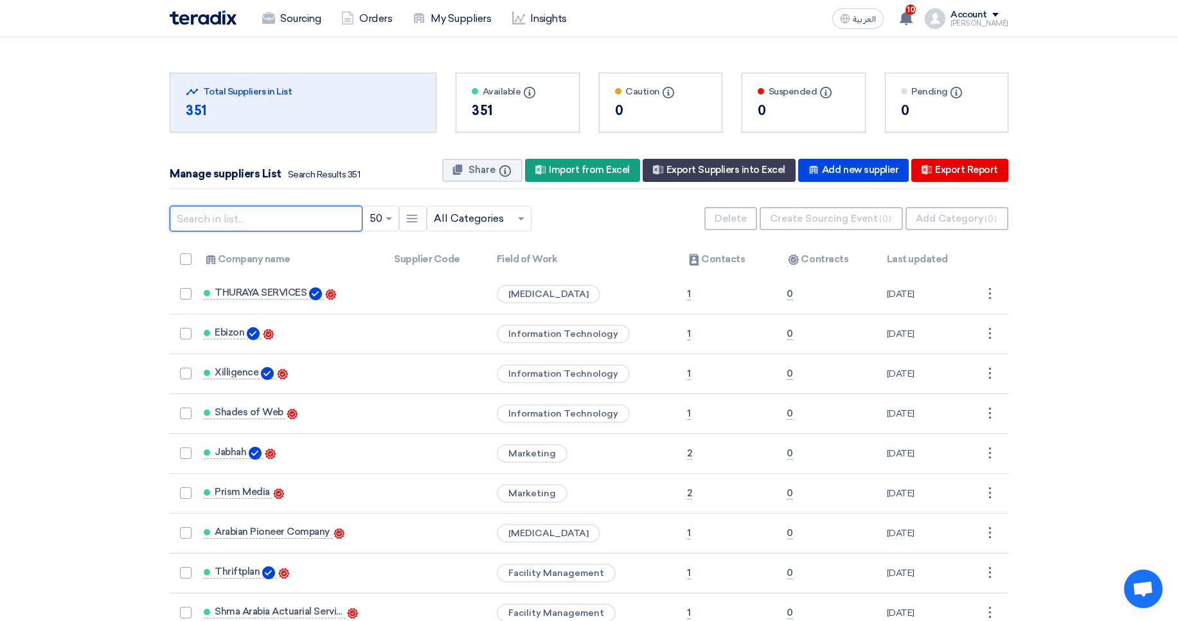
click at [299, 220] on input "text" at bounding box center [266, 219] width 193 height 26
paste input "[EMAIL_ADDRESS][DOMAIN_NAME]"
type input "[EMAIL_ADDRESS][DOMAIN_NAME]"
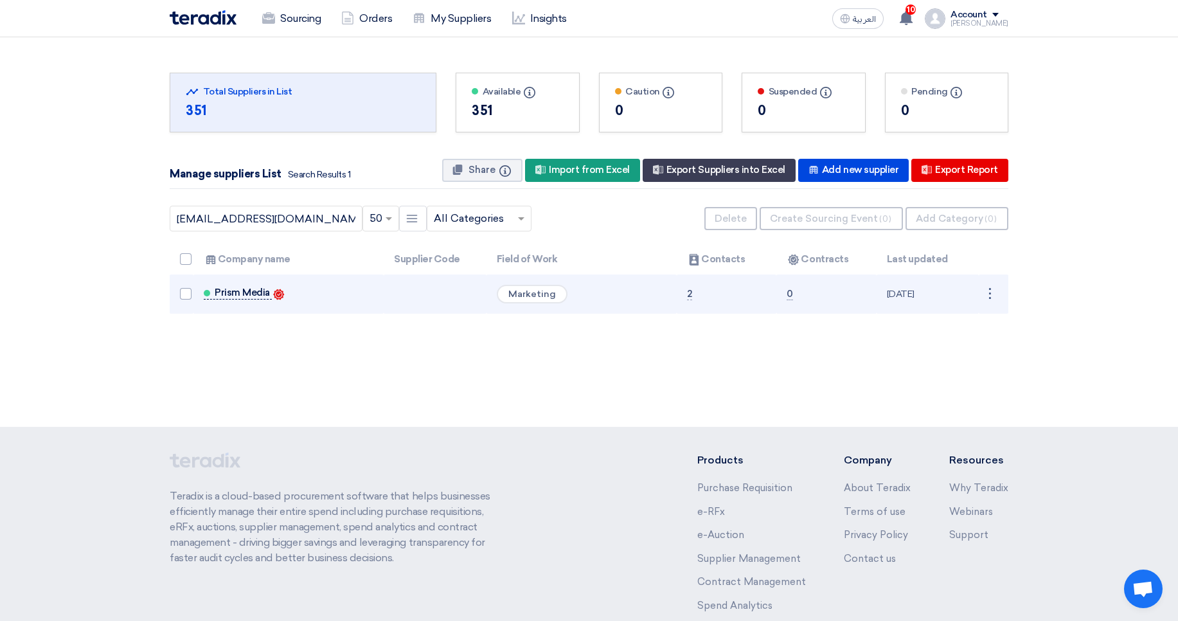
click at [245, 290] on span "Prism Media" at bounding box center [242, 292] width 55 height 10
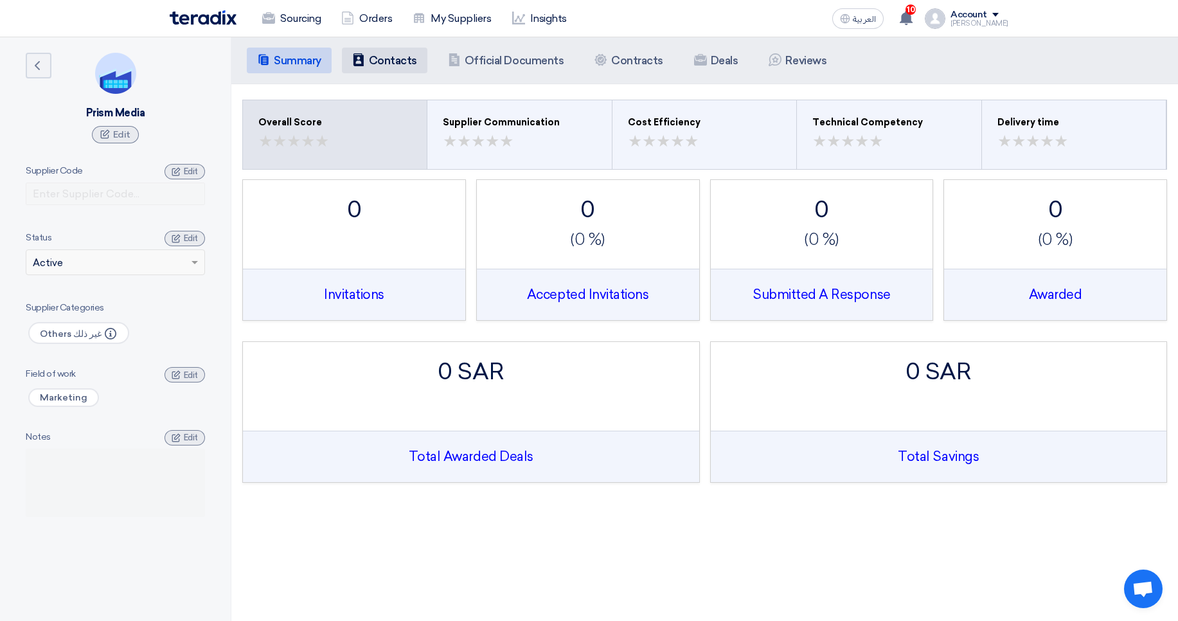
click at [415, 66] on h5 "Contacts" at bounding box center [393, 60] width 48 height 13
